Goal: Check status: Check status

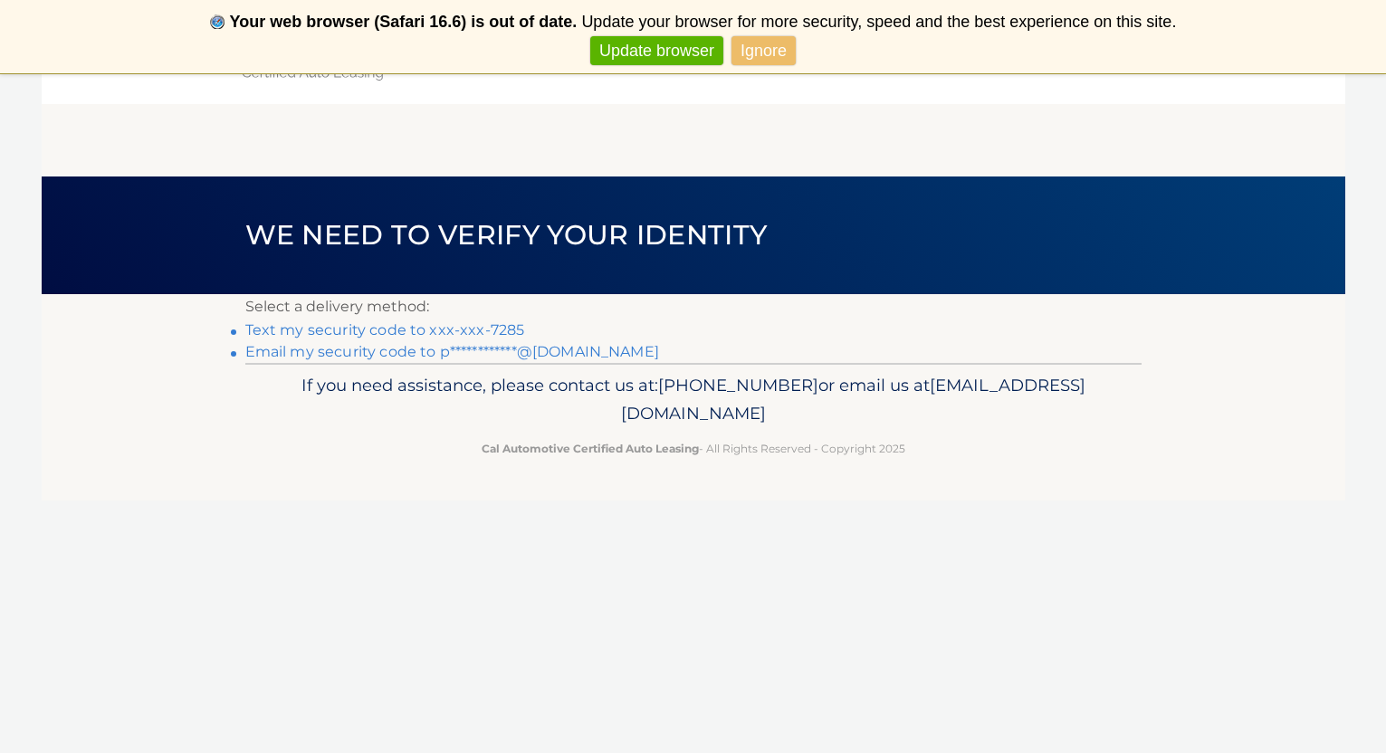
click at [744, 55] on link "Ignore" at bounding box center [764, 51] width 64 height 30
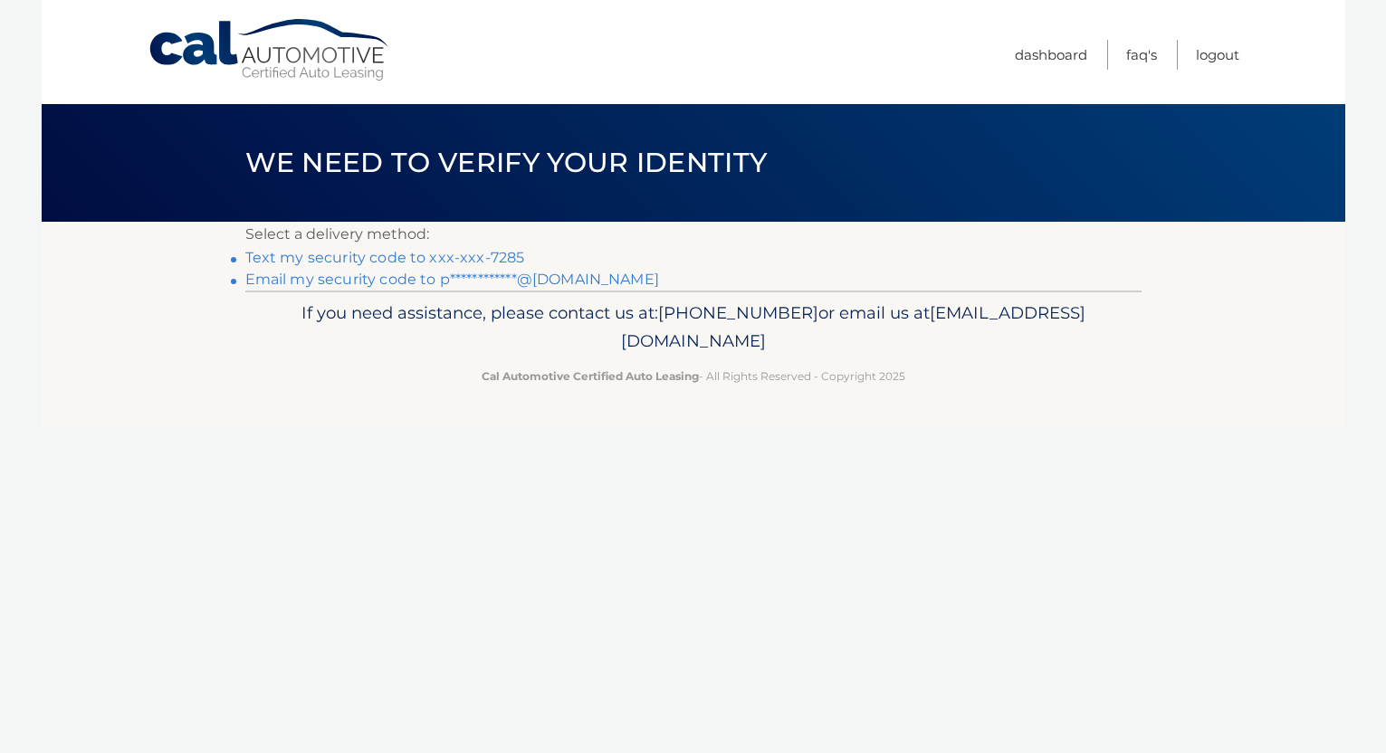
click at [442, 256] on link "Text my security code to xxx-xxx-7285" at bounding box center [385, 257] width 280 height 17
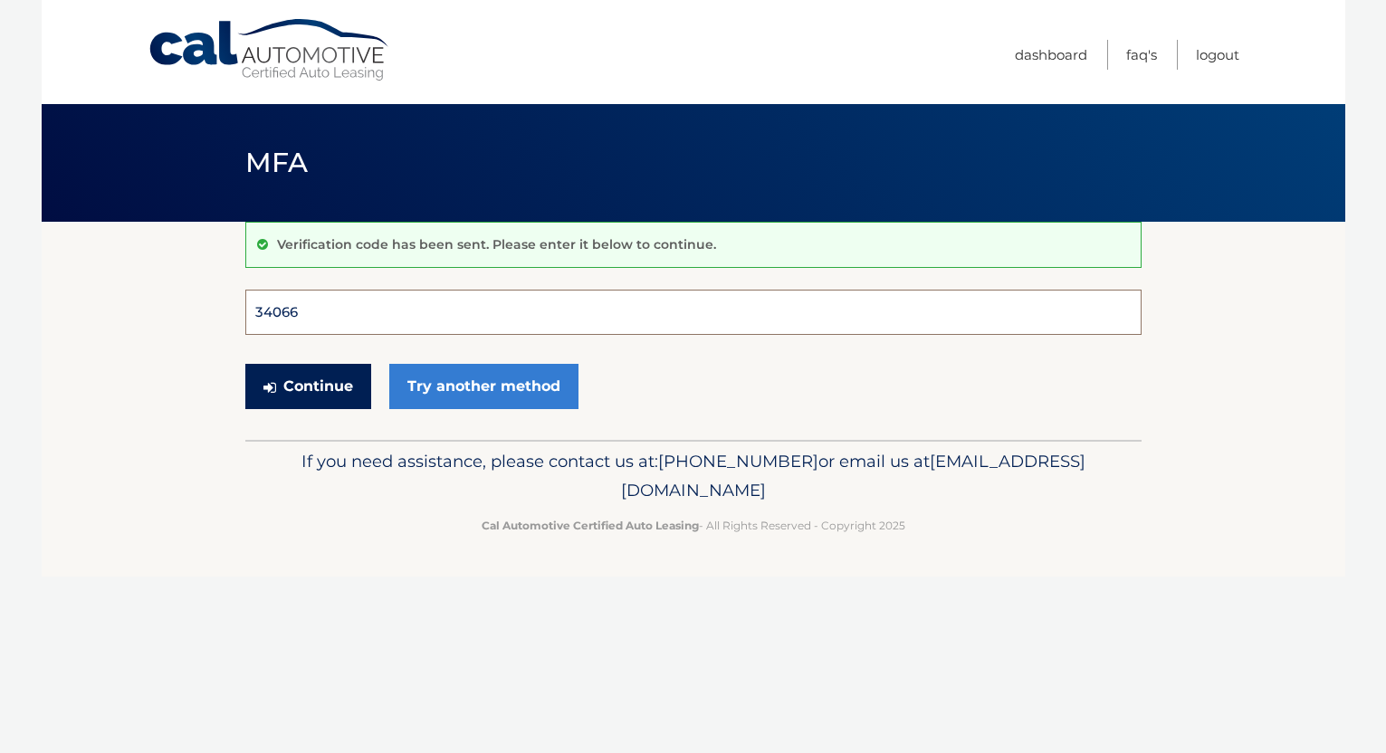
type input "340668"
click at [307, 386] on button "Continue" at bounding box center [308, 386] width 126 height 45
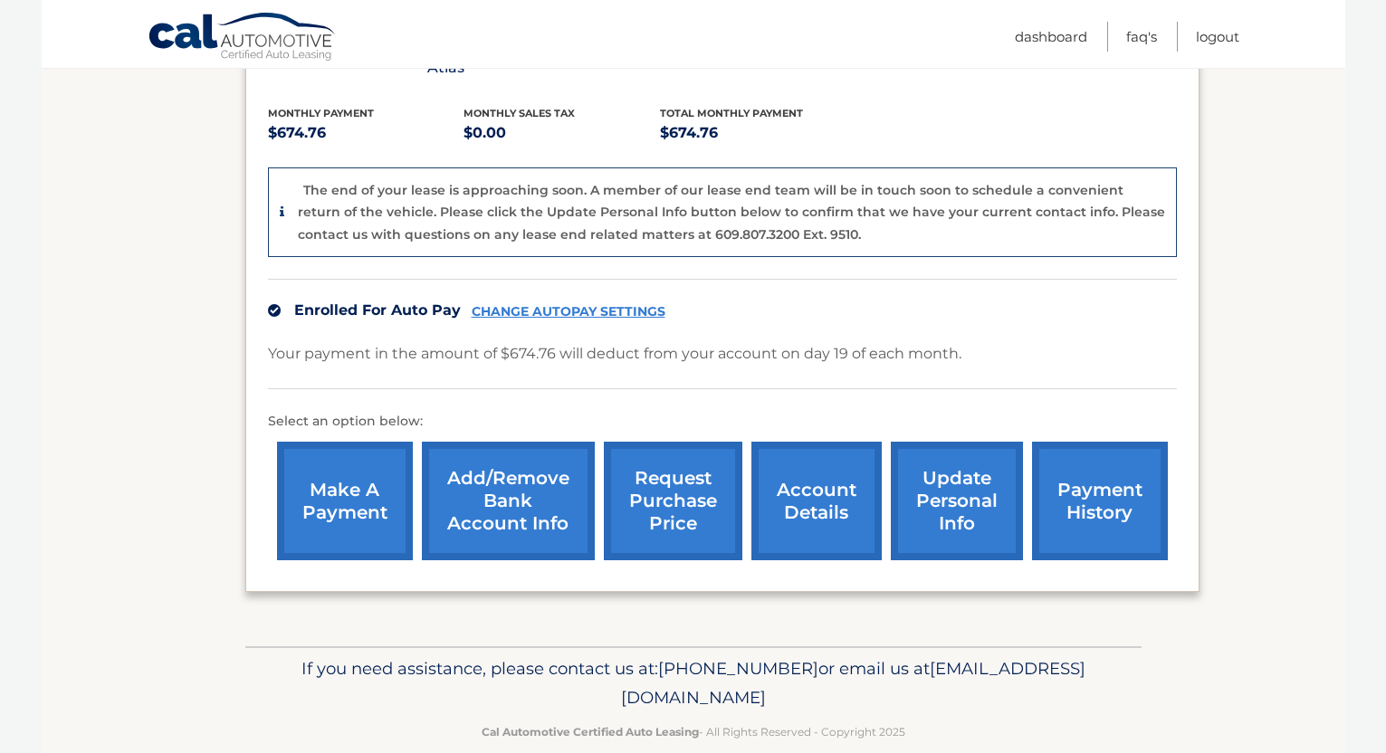
scroll to position [240, 0]
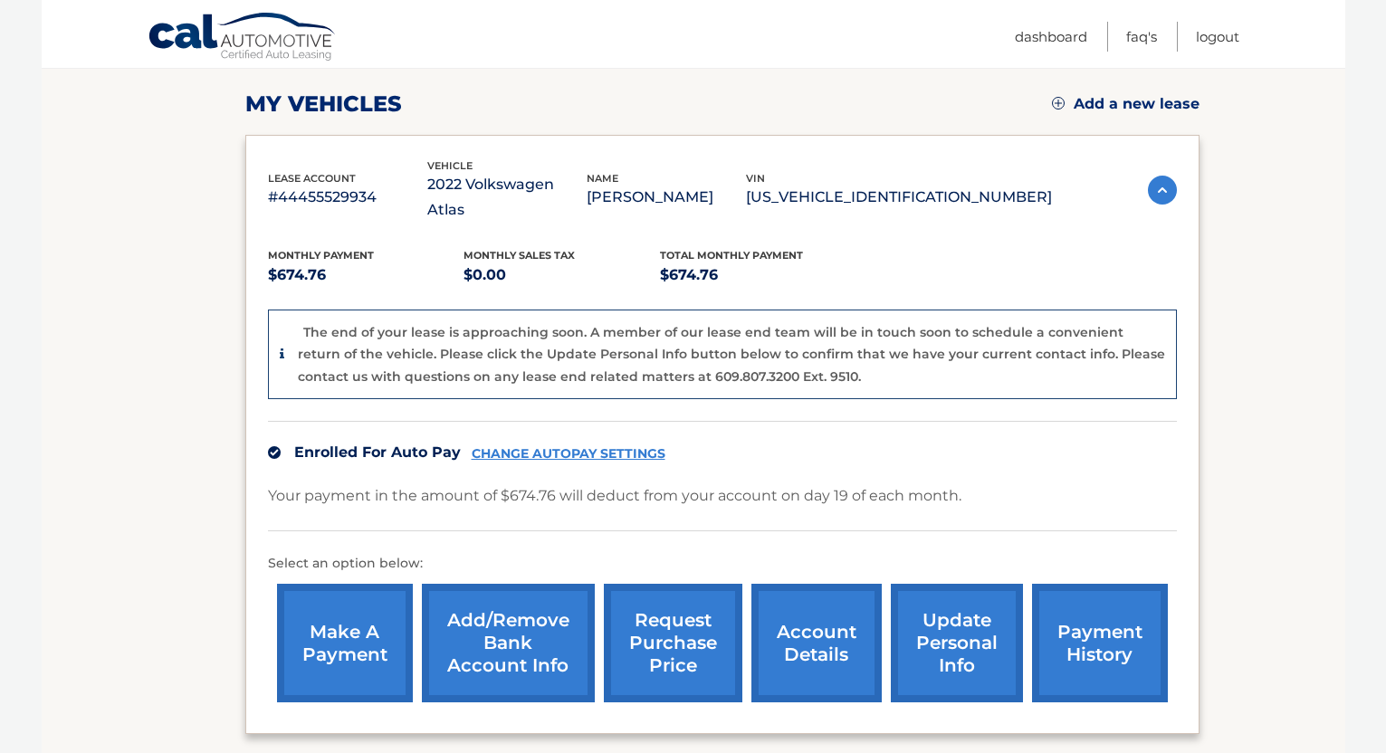
click at [664, 607] on link "request purchase price" at bounding box center [673, 643] width 139 height 119
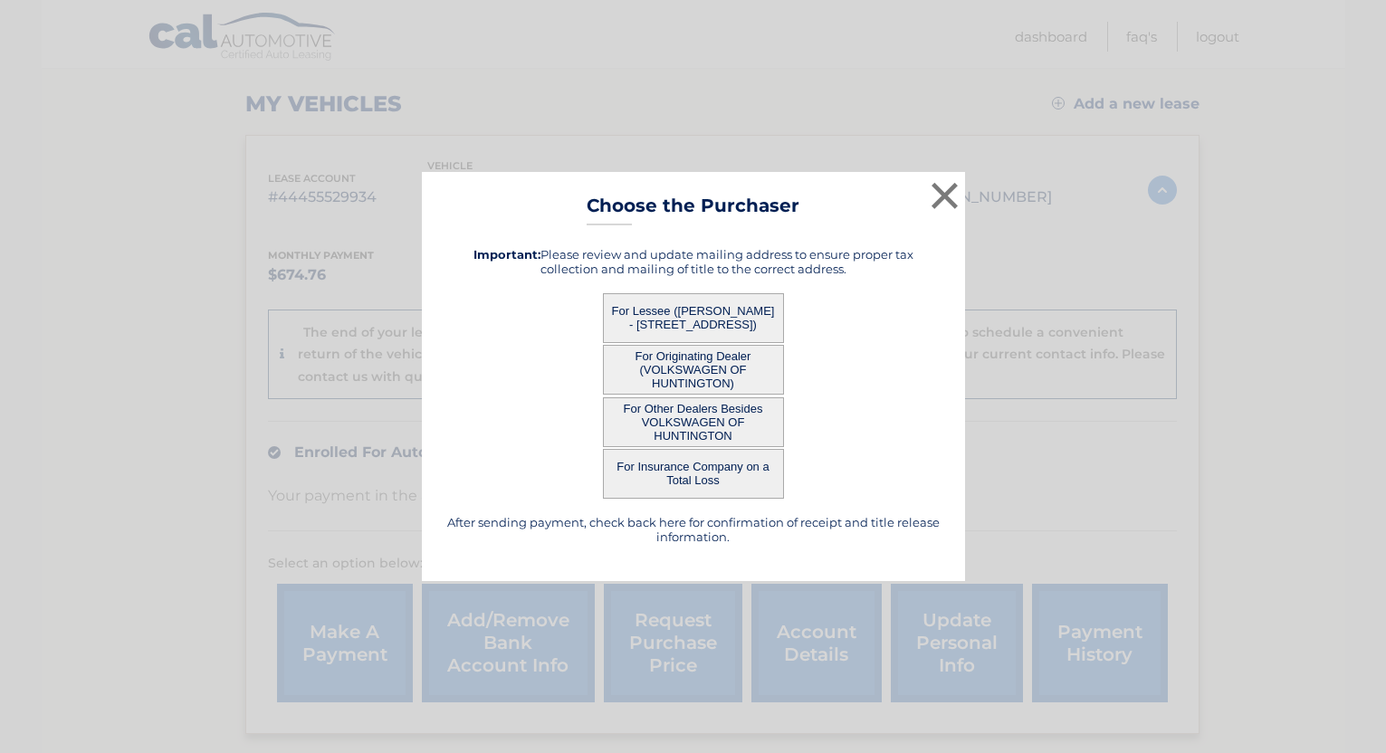
click at [713, 310] on button "For Lessee (PAUL ENGCHUAN - 38 WIMBLEDON DR, , ROSLYYN, NY 11576)" at bounding box center [693, 318] width 181 height 50
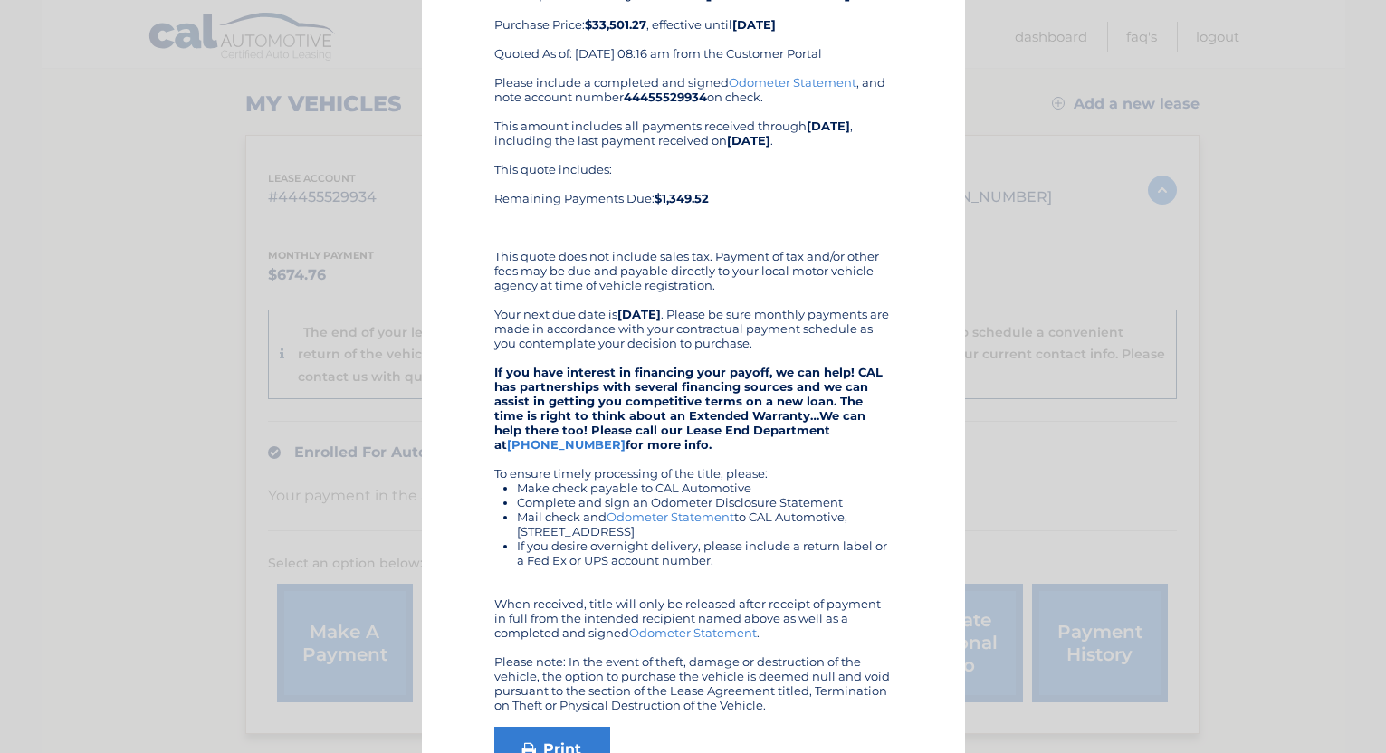
scroll to position [58, 0]
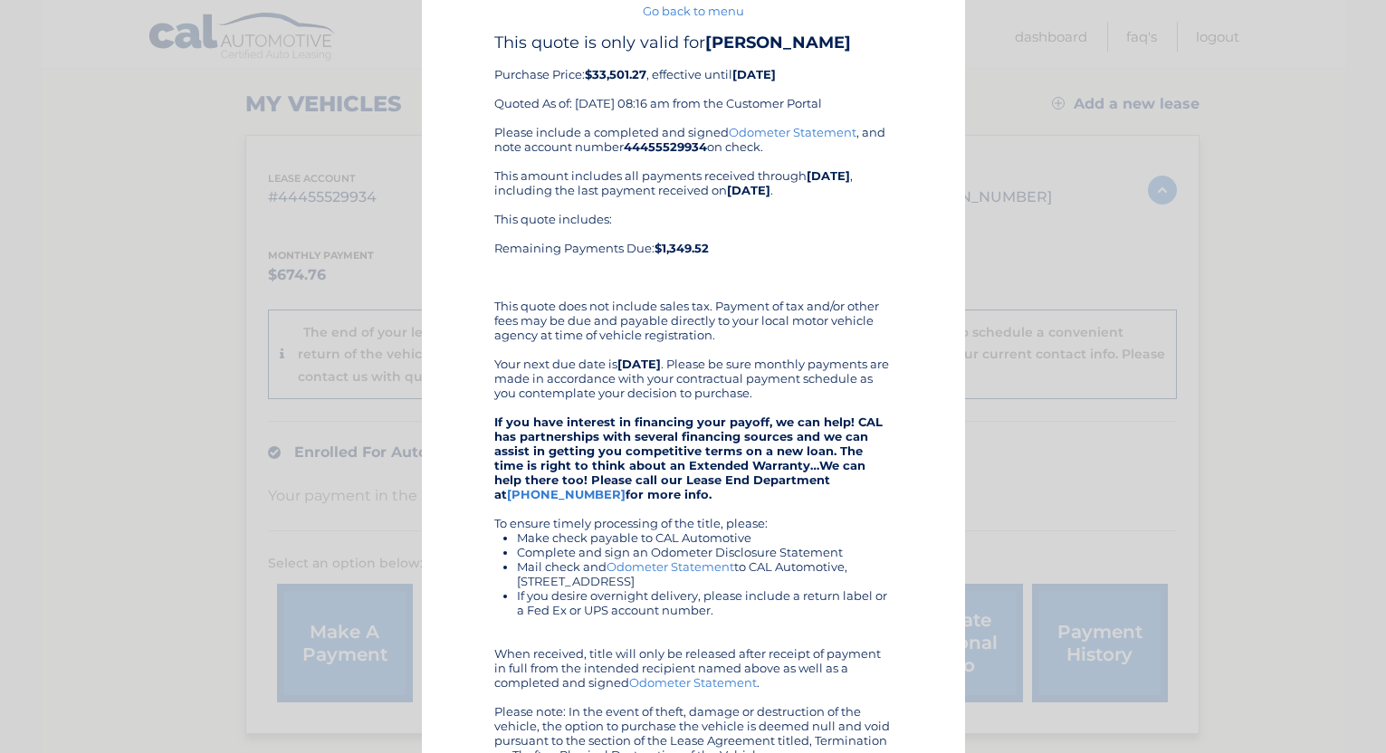
click at [66, 509] on div "× Choose the Purchaser Go back to menu After sending payment, check back here f…" at bounding box center [693, 431] width 1372 height 979
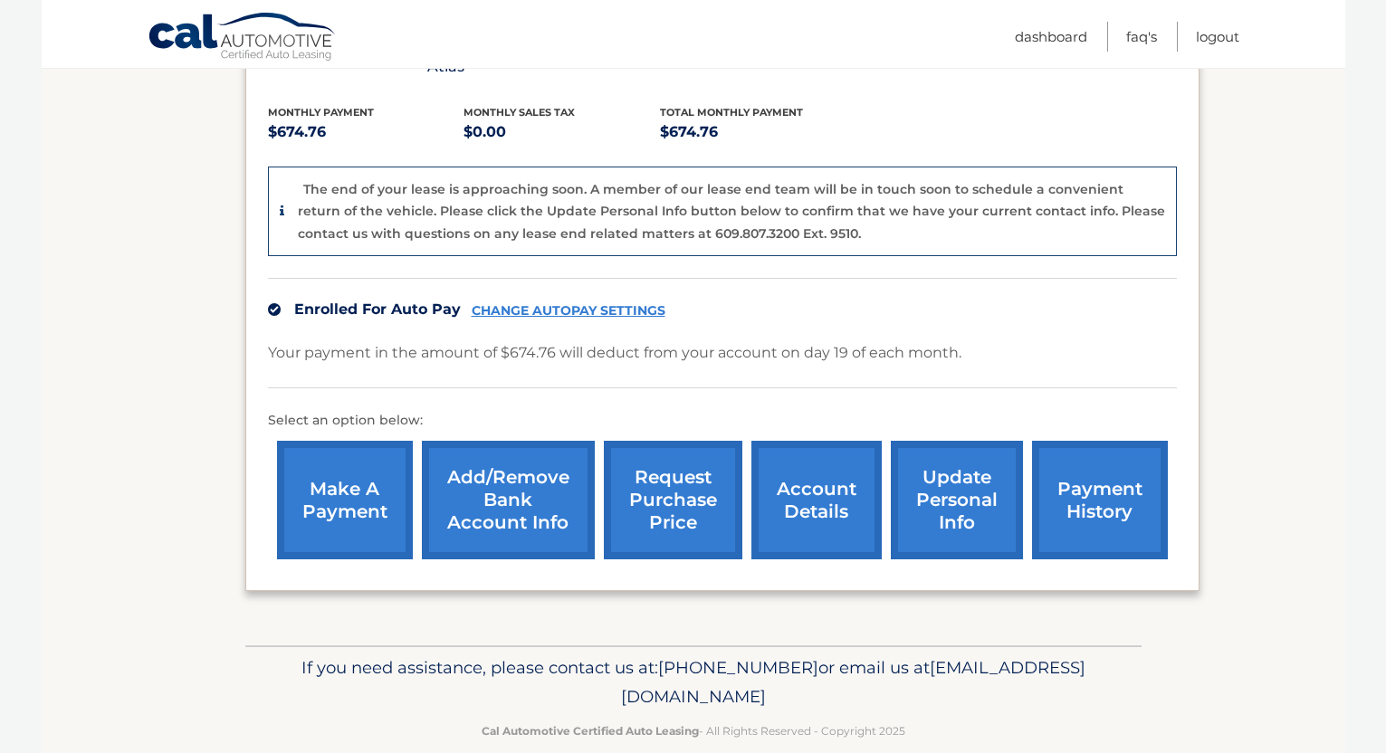
scroll to position [382, 0]
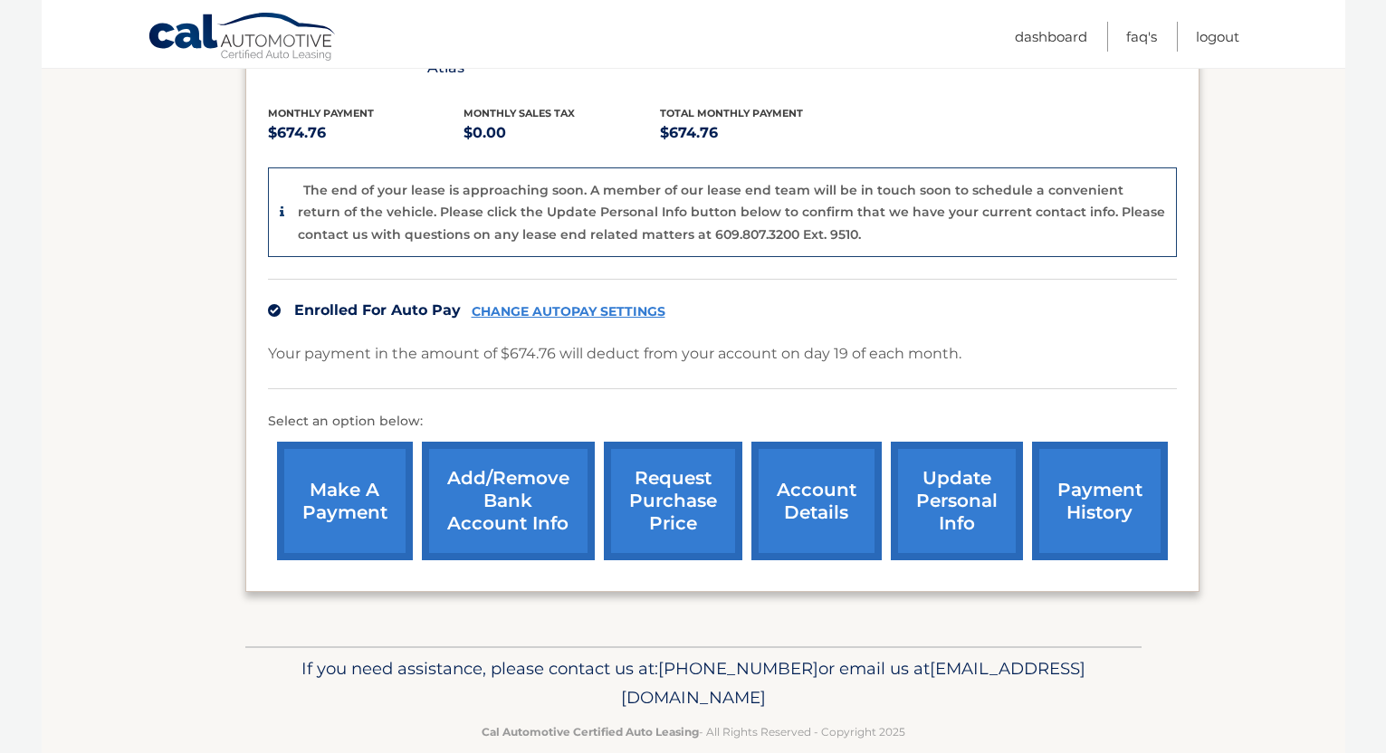
click at [788, 481] on link "account details" at bounding box center [817, 501] width 130 height 119
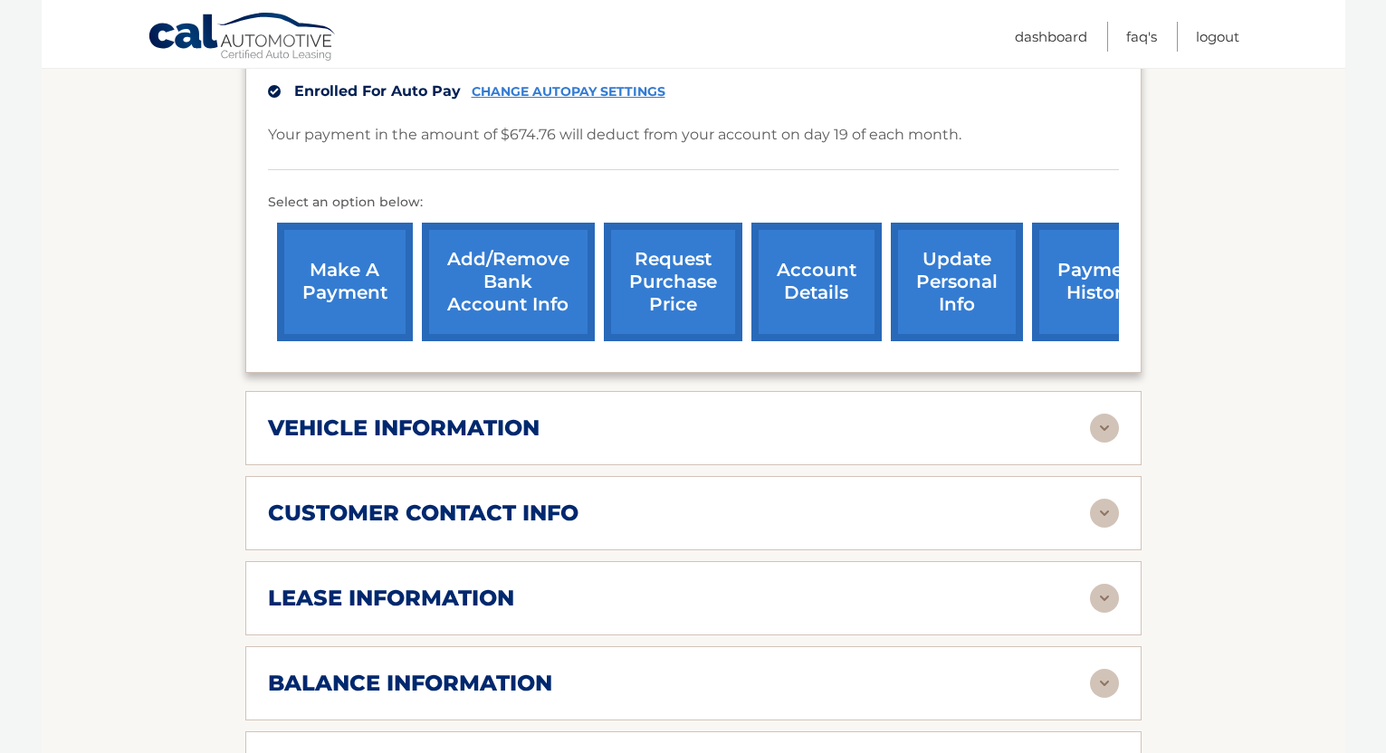
scroll to position [527, 0]
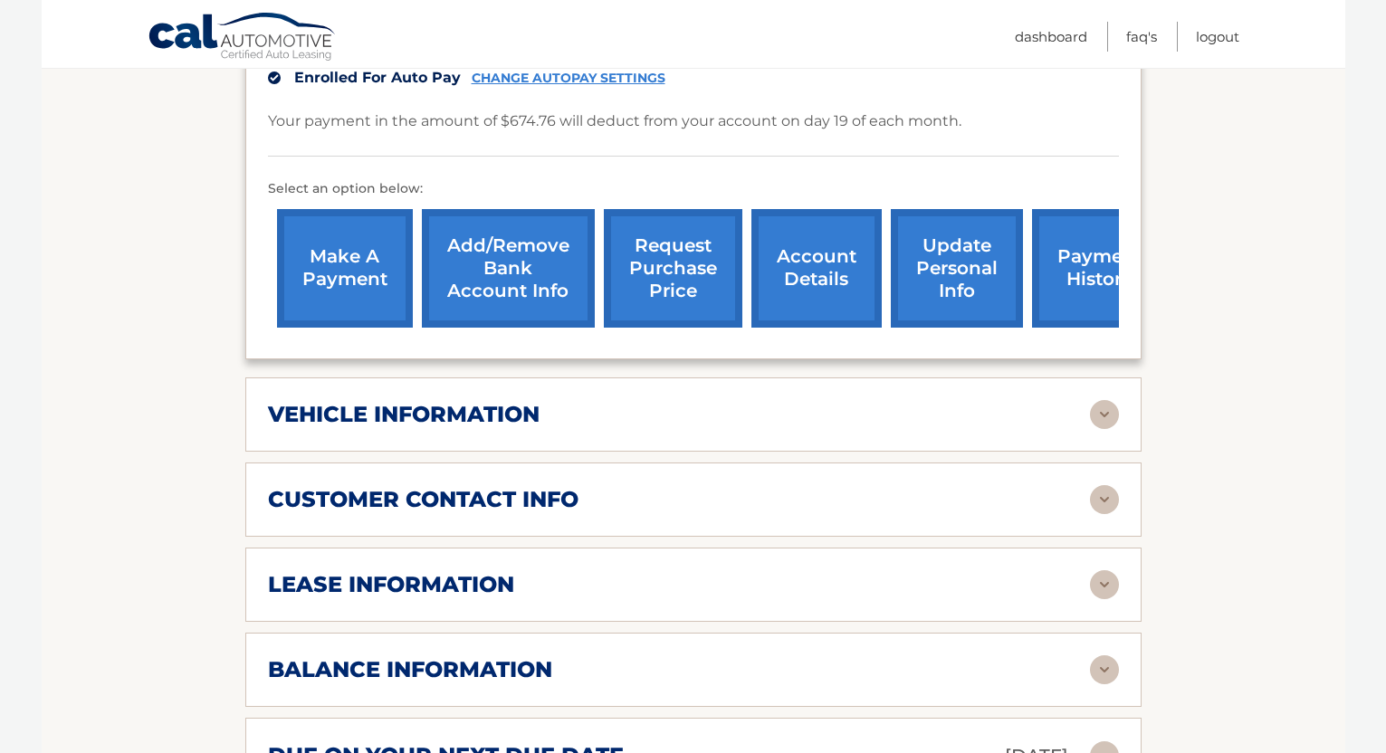
click at [1104, 571] on img at bounding box center [1104, 585] width 29 height 29
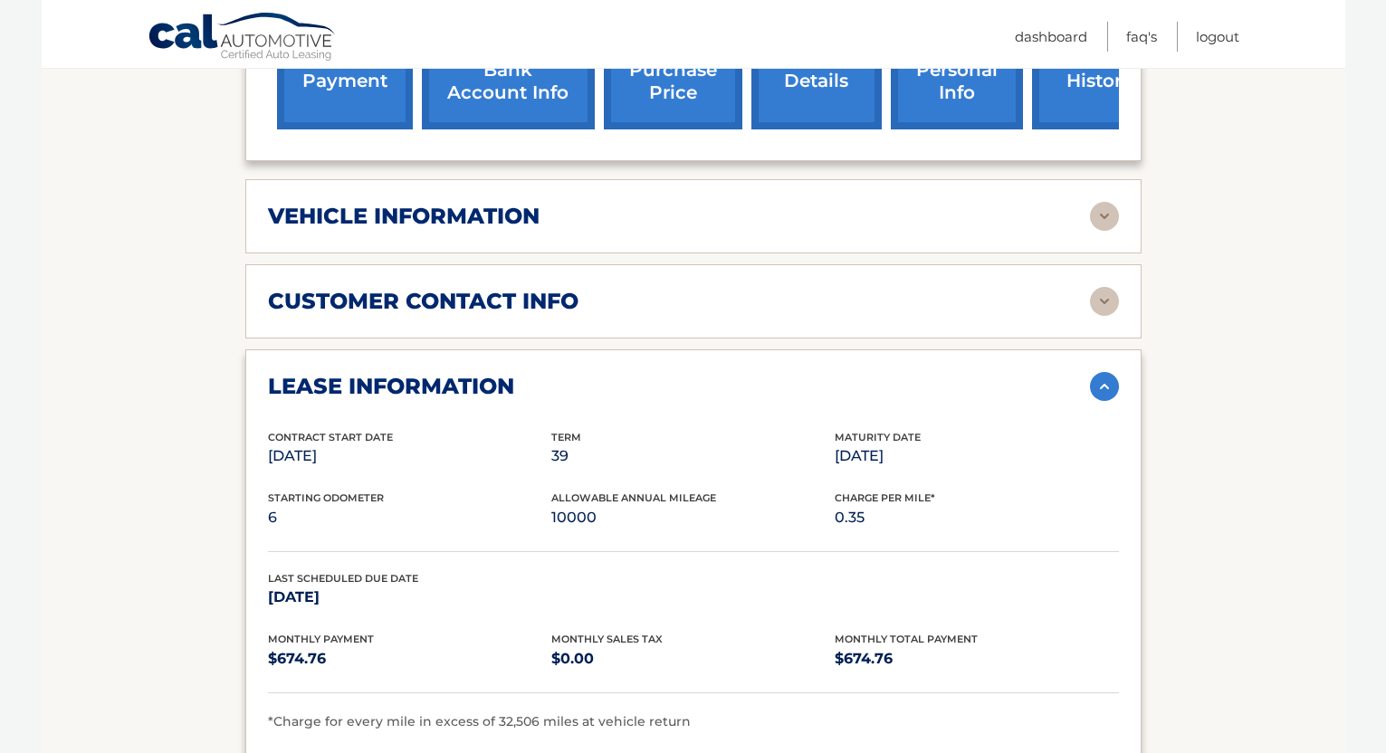
scroll to position [730, 0]
